Goal: Contribute content: Contribute content

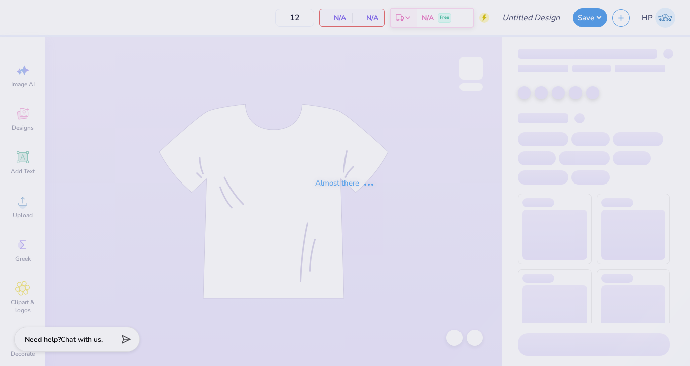
type input "[PERSON_NAME] Agency Tee"
type input "150"
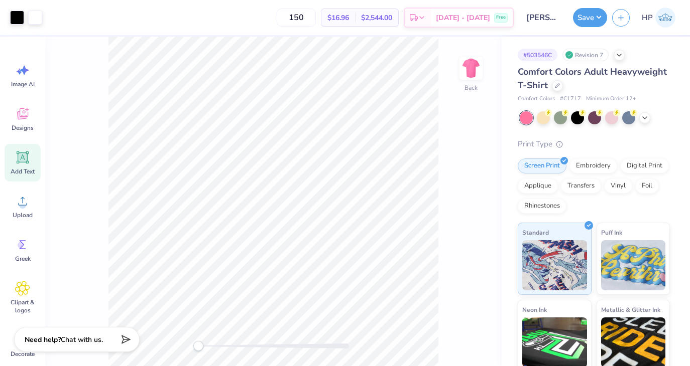
click at [24, 168] on span "Add Text" at bounding box center [23, 172] width 24 height 8
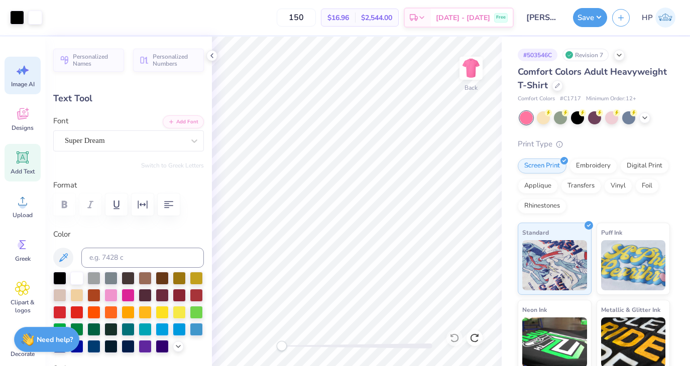
click at [19, 81] on span "Image AI" at bounding box center [23, 84] width 24 height 8
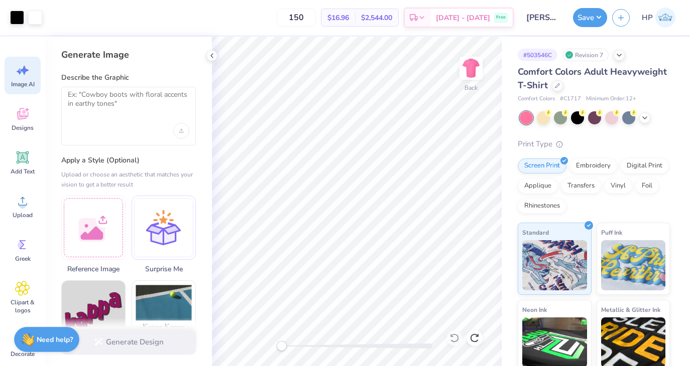
click at [138, 124] on div at bounding box center [128, 131] width 121 height 16
click at [103, 97] on textarea at bounding box center [128, 102] width 121 height 25
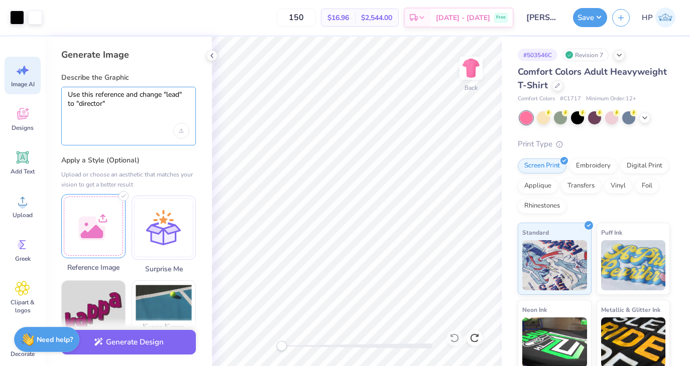
type textarea "Use this reference and change "lead" to "director""
click at [106, 236] on div at bounding box center [93, 226] width 64 height 64
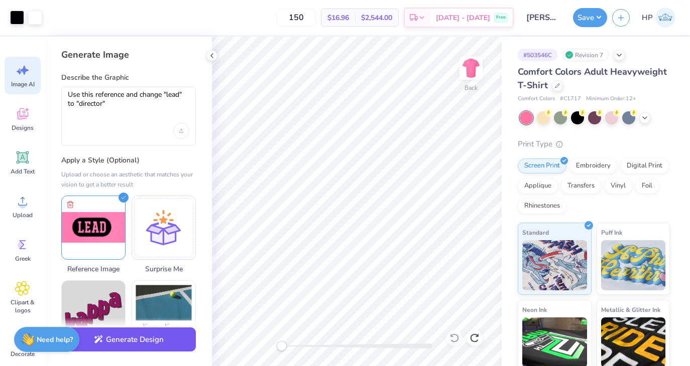
click at [121, 335] on button "Generate Design" at bounding box center [128, 340] width 134 height 25
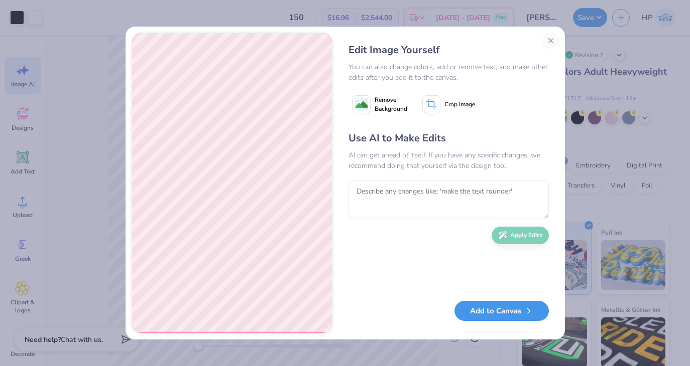
click at [495, 312] on button "Add to Canvas" at bounding box center [501, 311] width 94 height 21
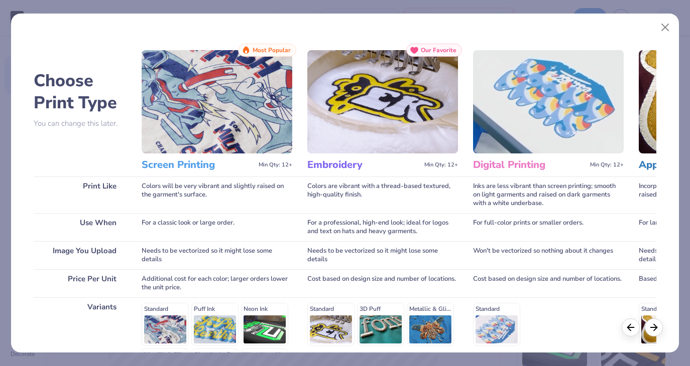
scroll to position [134, 0]
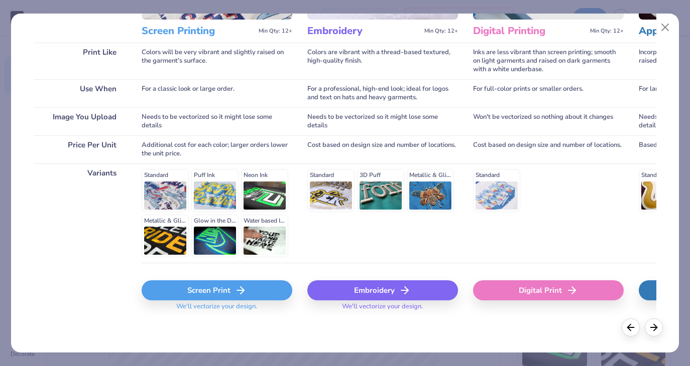
click at [220, 299] on div "Screen Print" at bounding box center [217, 291] width 151 height 20
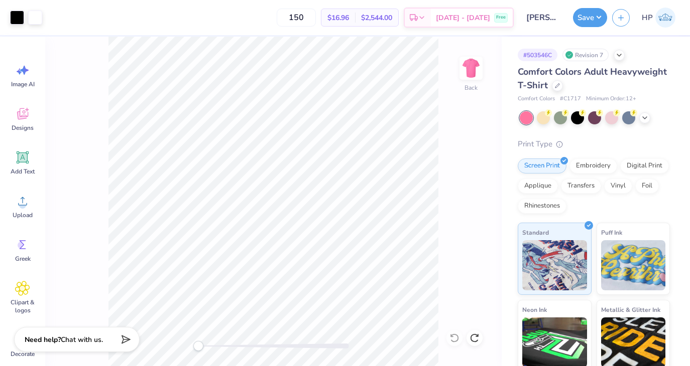
scroll to position [0, 0]
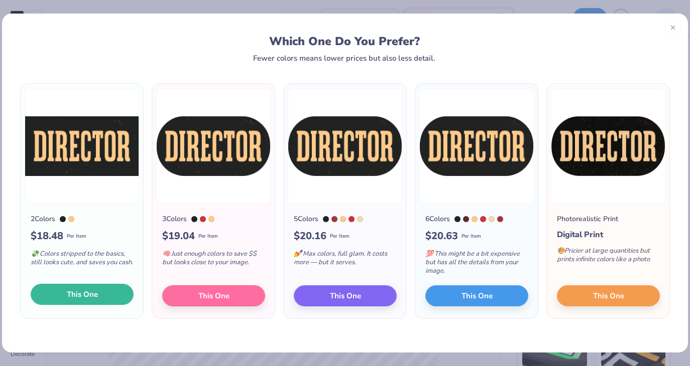
click at [98, 304] on button "This One" at bounding box center [82, 294] width 103 height 21
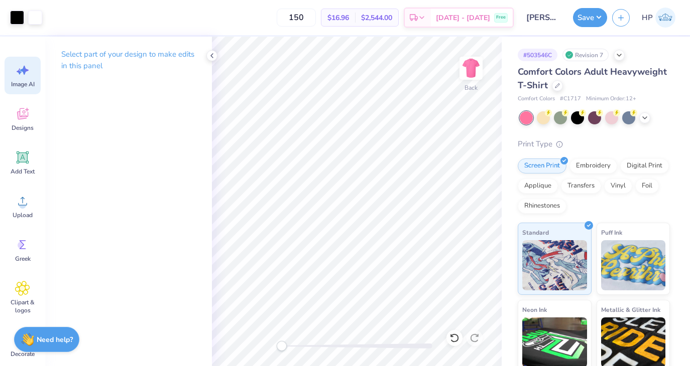
click at [18, 70] on icon at bounding box center [20, 72] width 6 height 6
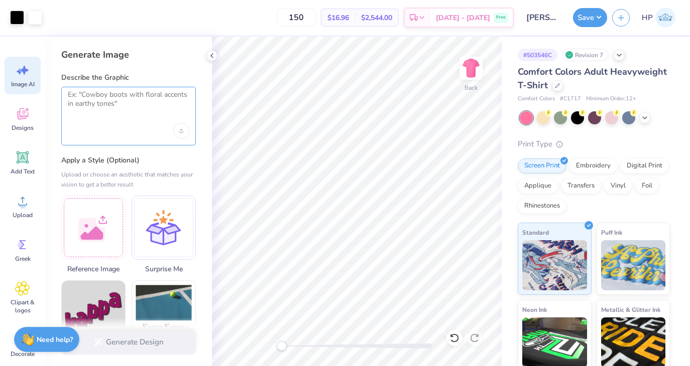
click at [115, 94] on textarea at bounding box center [128, 102] width 121 height 25
click at [126, 123] on div at bounding box center [128, 131] width 121 height 16
click at [115, 121] on div at bounding box center [128, 116] width 134 height 59
click at [84, 92] on textarea at bounding box center [128, 102] width 121 height 25
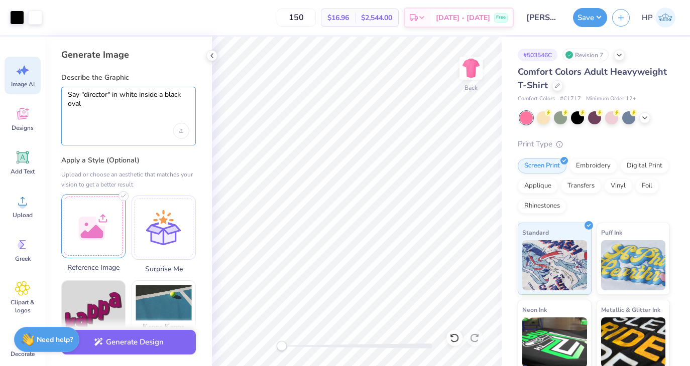
type textarea "Say "director" in white inside a black oval"
click at [101, 218] on div at bounding box center [93, 226] width 64 height 64
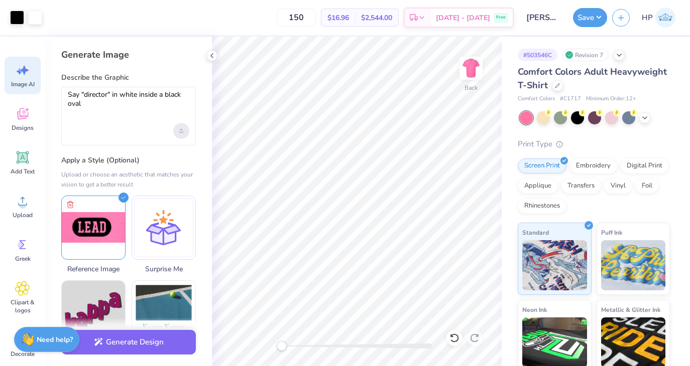
click at [180, 129] on icon "Upload image" at bounding box center [181, 129] width 2 height 1
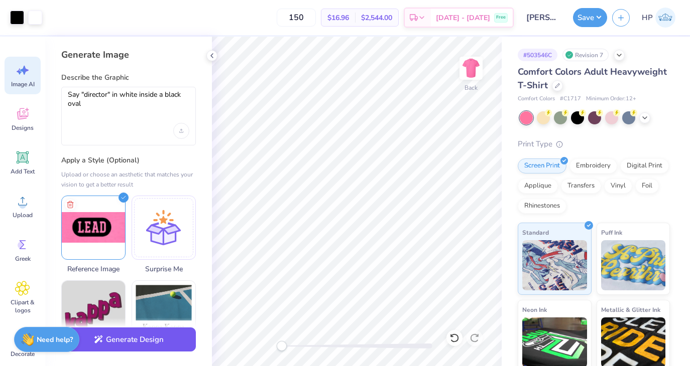
click at [171, 338] on button "Generate Design" at bounding box center [128, 340] width 134 height 25
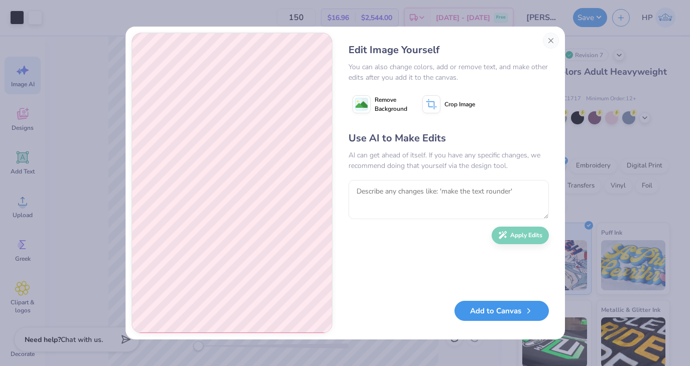
click at [479, 305] on button "Add to Canvas" at bounding box center [501, 311] width 94 height 21
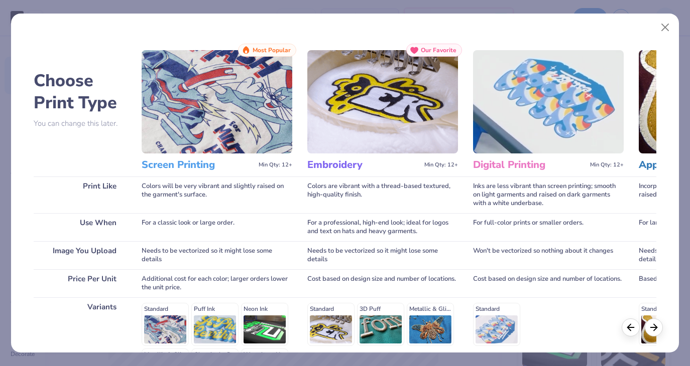
scroll to position [134, 0]
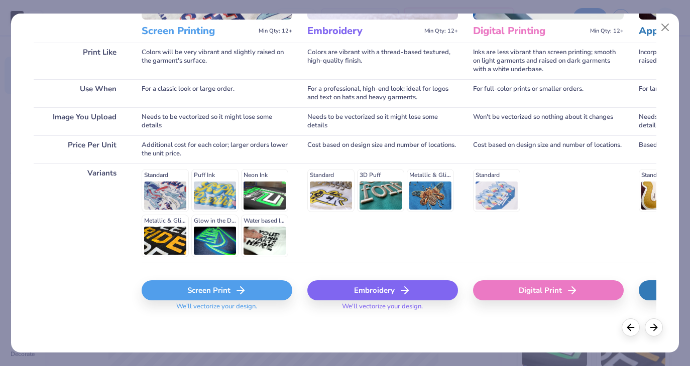
click at [210, 290] on div "Screen Print" at bounding box center [217, 291] width 151 height 20
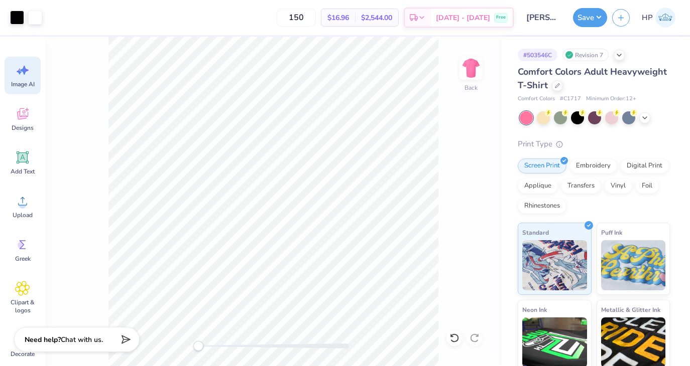
scroll to position [0, 0]
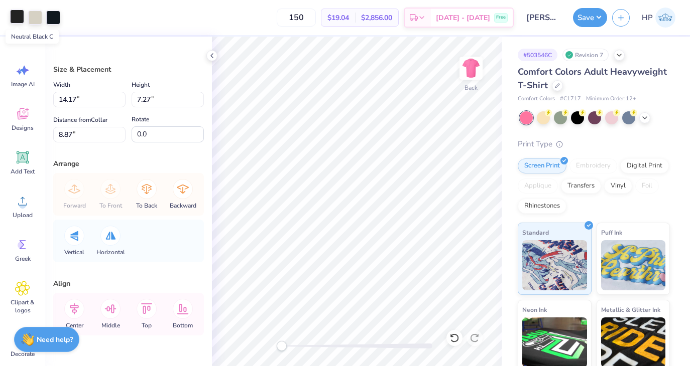
click at [17, 18] on div at bounding box center [17, 17] width 14 height 14
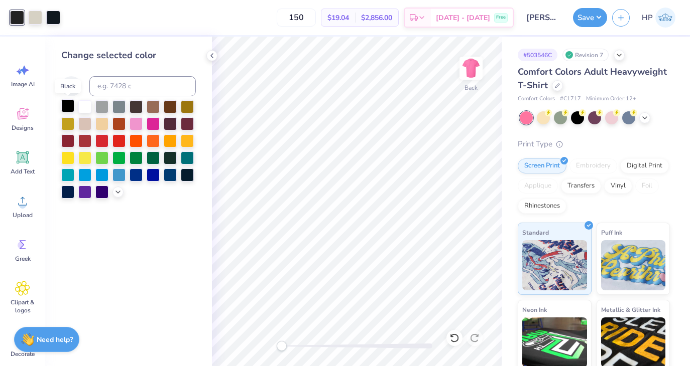
click at [68, 107] on div at bounding box center [67, 105] width 13 height 13
click at [41, 14] on div at bounding box center [35, 17] width 14 height 14
click at [86, 108] on div at bounding box center [84, 105] width 13 height 13
click at [57, 14] on div at bounding box center [53, 17] width 14 height 14
click at [83, 111] on div at bounding box center [84, 105] width 13 height 13
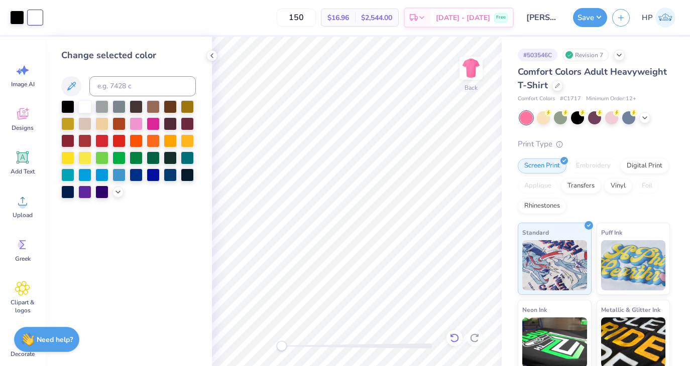
click at [455, 344] on div at bounding box center [454, 338] width 16 height 16
click at [49, 16] on div at bounding box center [53, 17] width 14 height 14
click at [65, 105] on div at bounding box center [67, 105] width 13 height 13
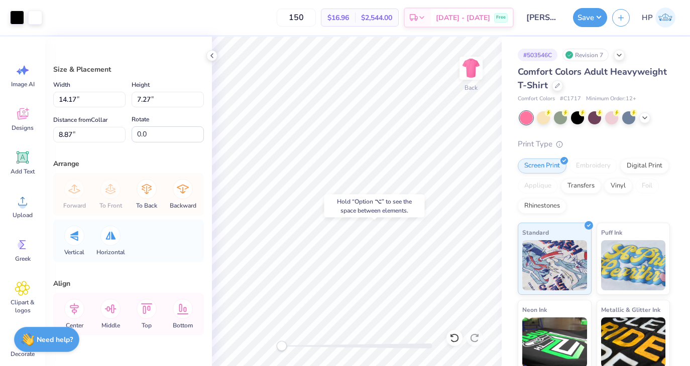
type input "10.60"
type input "6.27"
type input "2.93"
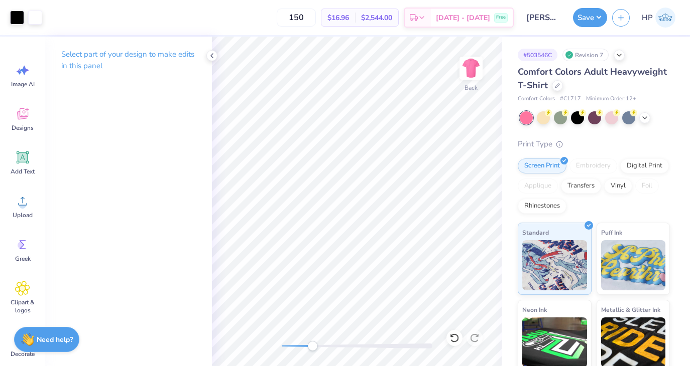
drag, startPoint x: 282, startPoint y: 347, endPoint x: 312, endPoint y: 348, distance: 30.6
click at [312, 348] on div "Accessibility label" at bounding box center [312, 346] width 10 height 10
drag, startPoint x: 311, startPoint y: 347, endPoint x: 349, endPoint y: 341, distance: 38.1
click at [349, 341] on div "Accessibility label" at bounding box center [349, 346] width 10 height 10
click at [250, 348] on div "Back" at bounding box center [357, 202] width 290 height 330
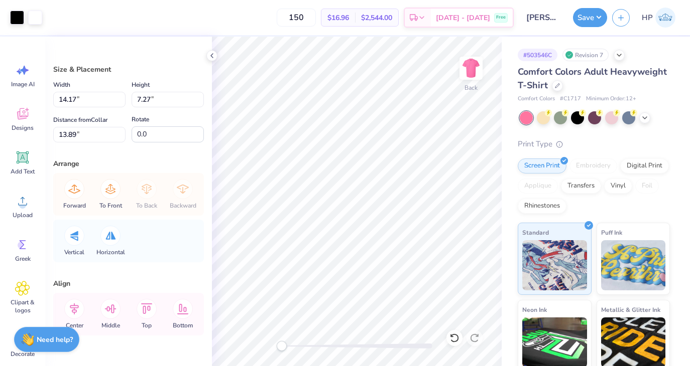
type input "2.50"
type input "1.28"
type input "19.88"
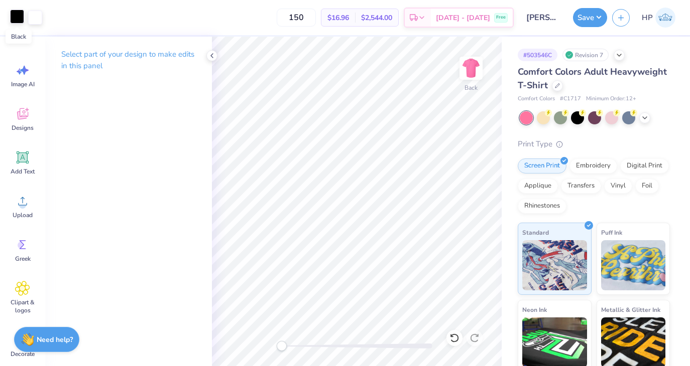
click at [14, 20] on div at bounding box center [17, 17] width 14 height 14
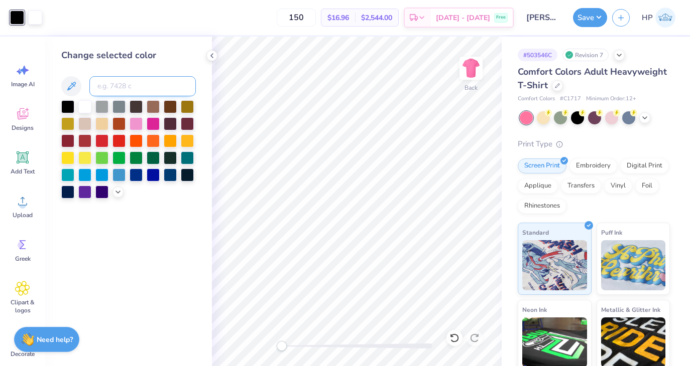
click at [125, 86] on input at bounding box center [142, 86] width 106 height 20
type input "1905"
click at [645, 117] on polyline at bounding box center [644, 117] width 4 height 2
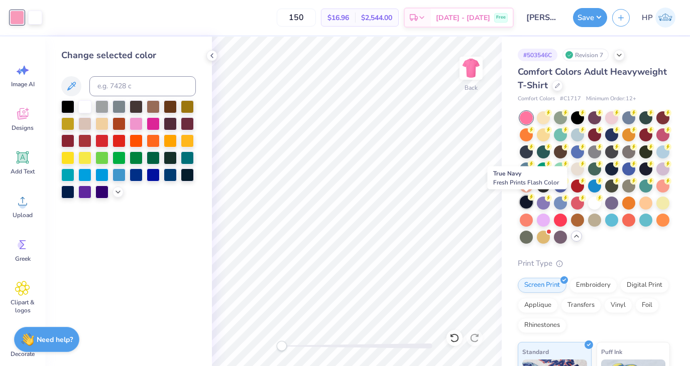
click at [530, 198] on icon at bounding box center [531, 197] width 4 height 5
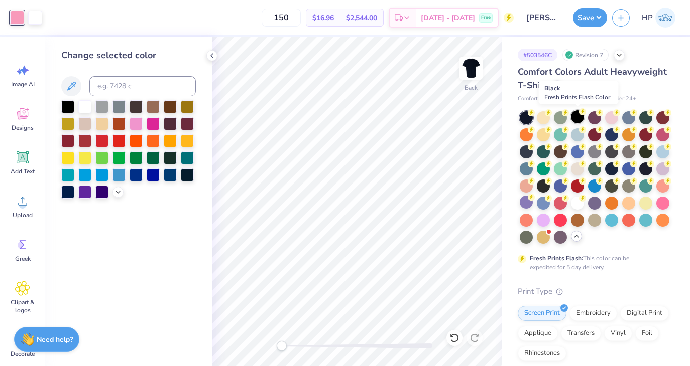
click at [577, 122] on div at bounding box center [577, 116] width 13 height 13
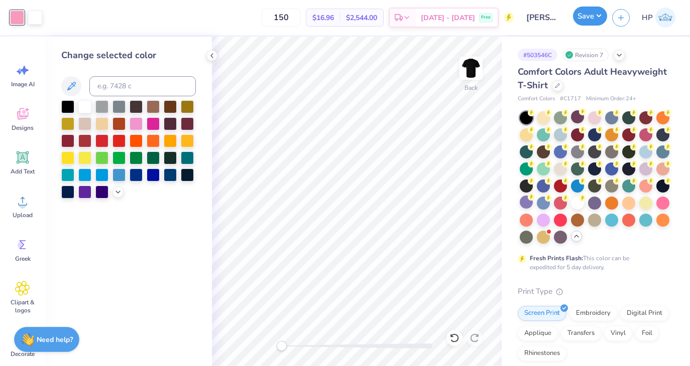
click at [579, 17] on button "Save" at bounding box center [590, 16] width 34 height 19
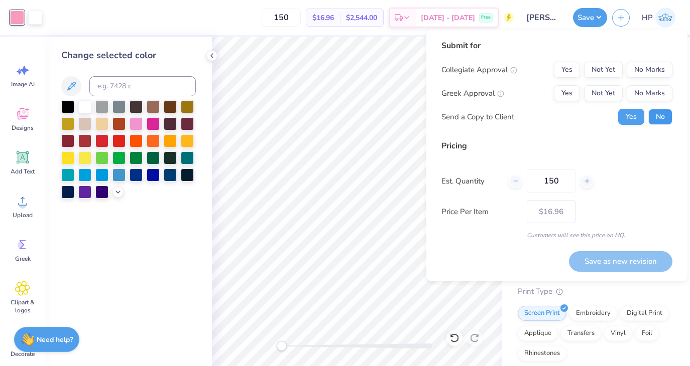
click at [658, 115] on button "No" at bounding box center [660, 117] width 24 height 16
click at [652, 99] on button "No Marks" at bounding box center [649, 93] width 46 height 16
click at [651, 71] on button "No Marks" at bounding box center [649, 70] width 46 height 16
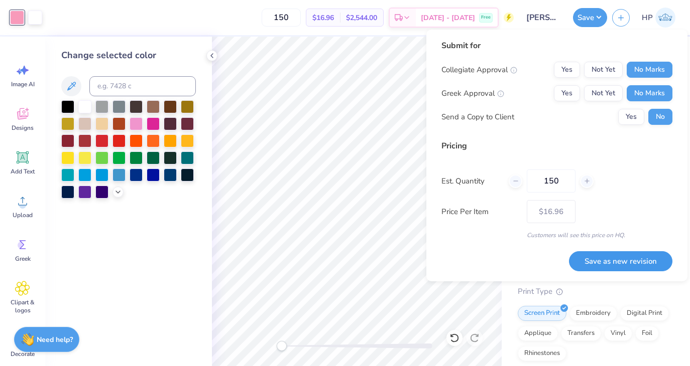
click at [611, 258] on button "Save as new revision" at bounding box center [620, 261] width 103 height 21
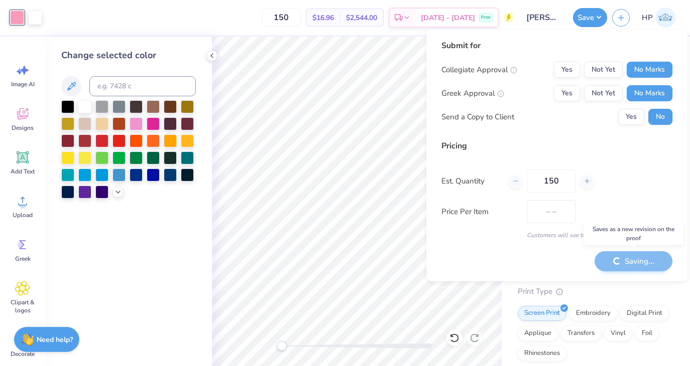
type input "$16.96"
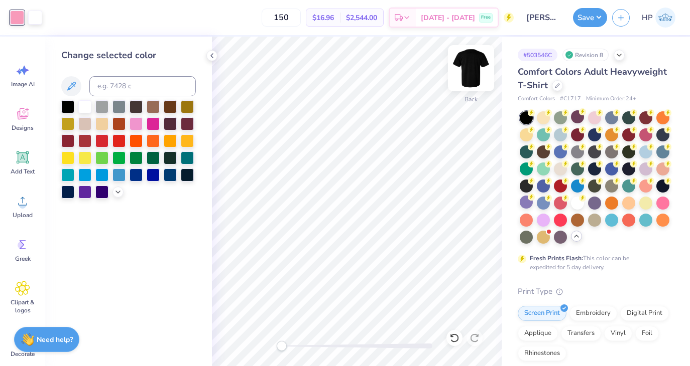
click at [467, 72] on img at bounding box center [471, 68] width 40 height 40
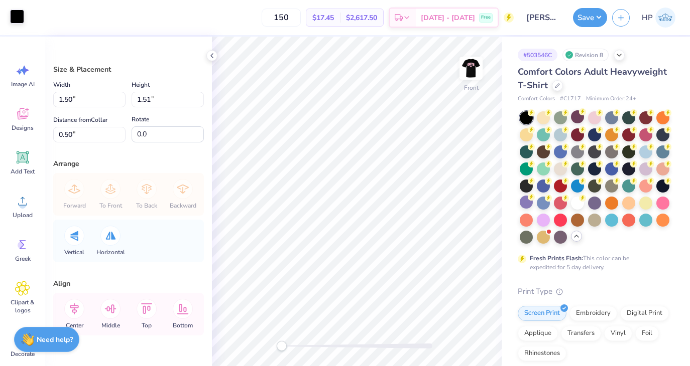
click at [20, 24] on div at bounding box center [17, 17] width 14 height 14
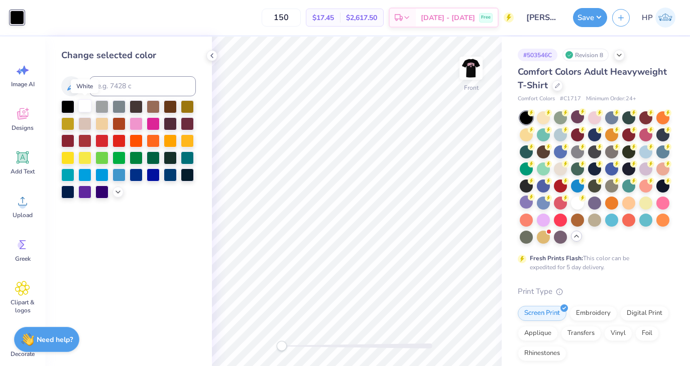
click at [82, 107] on div at bounding box center [84, 105] width 13 height 13
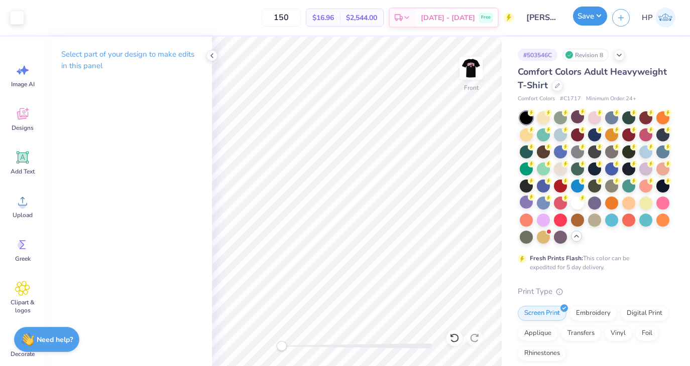
click at [594, 21] on button "Save" at bounding box center [590, 16] width 34 height 19
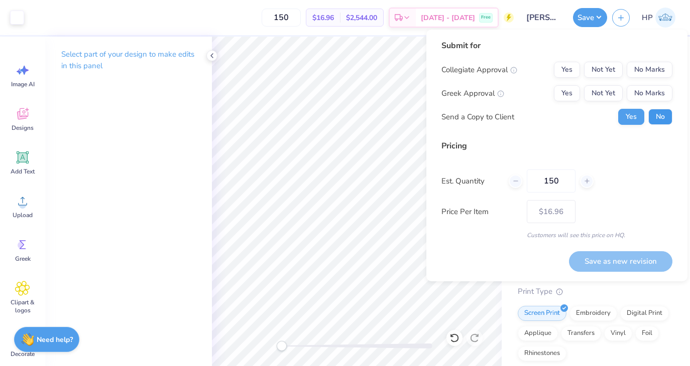
click at [651, 118] on button "No" at bounding box center [660, 117] width 24 height 16
click at [646, 88] on button "No Marks" at bounding box center [649, 93] width 46 height 16
click at [645, 67] on button "No Marks" at bounding box center [649, 70] width 46 height 16
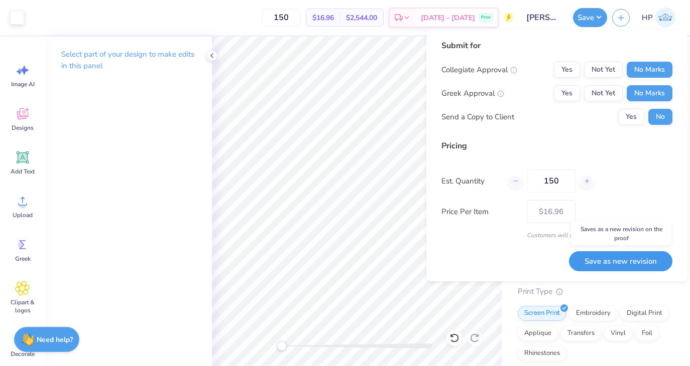
click at [621, 257] on button "Save as new revision" at bounding box center [620, 261] width 103 height 21
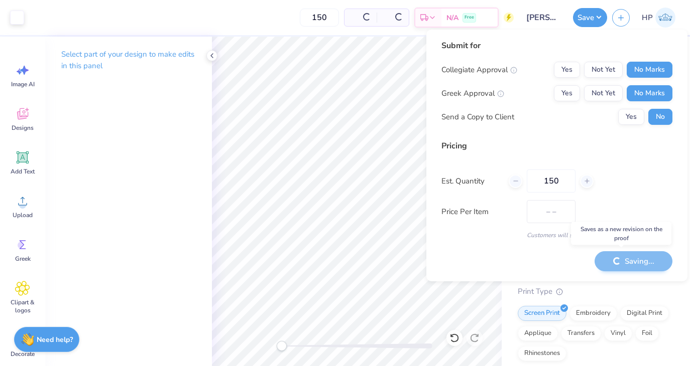
type input "$16.96"
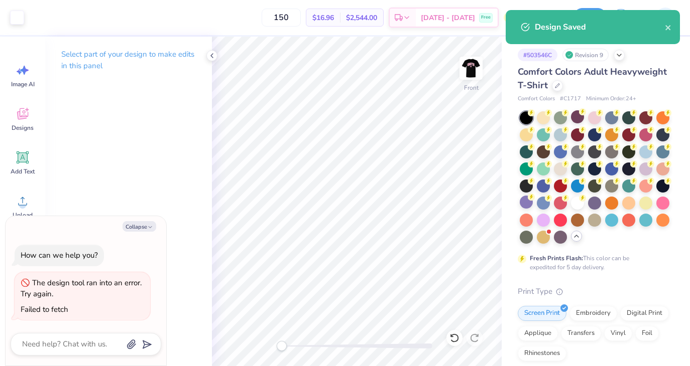
type textarea "x"
